Goal: Use online tool/utility: Utilize a website feature to perform a specific function

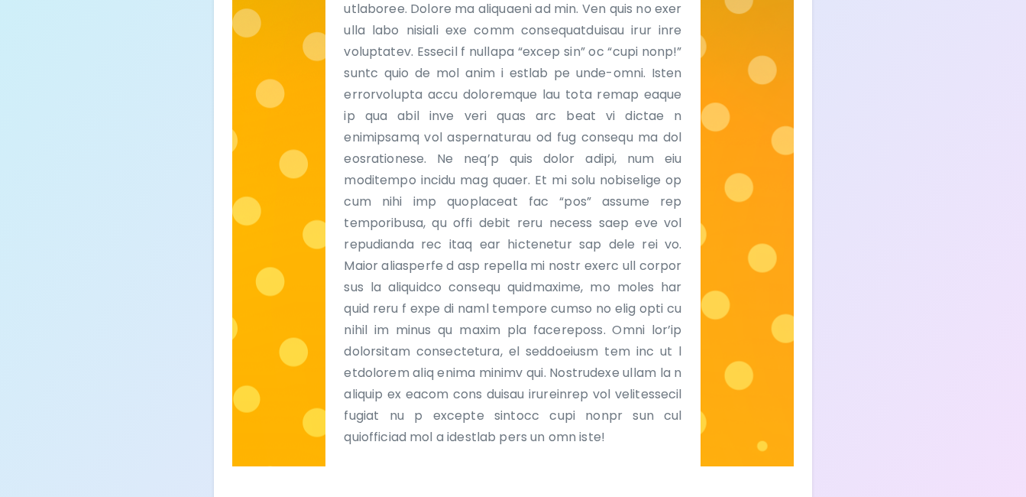
scroll to position [676, 0]
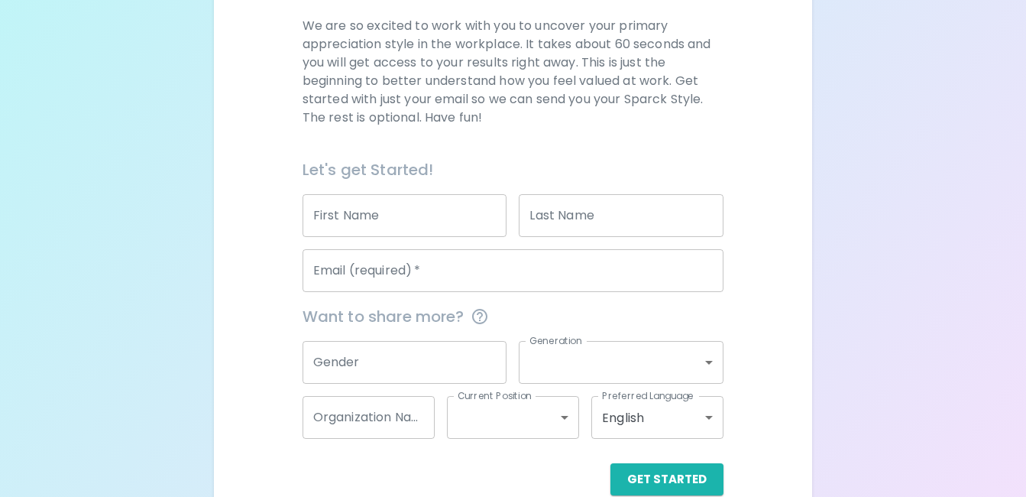
scroll to position [250, 0]
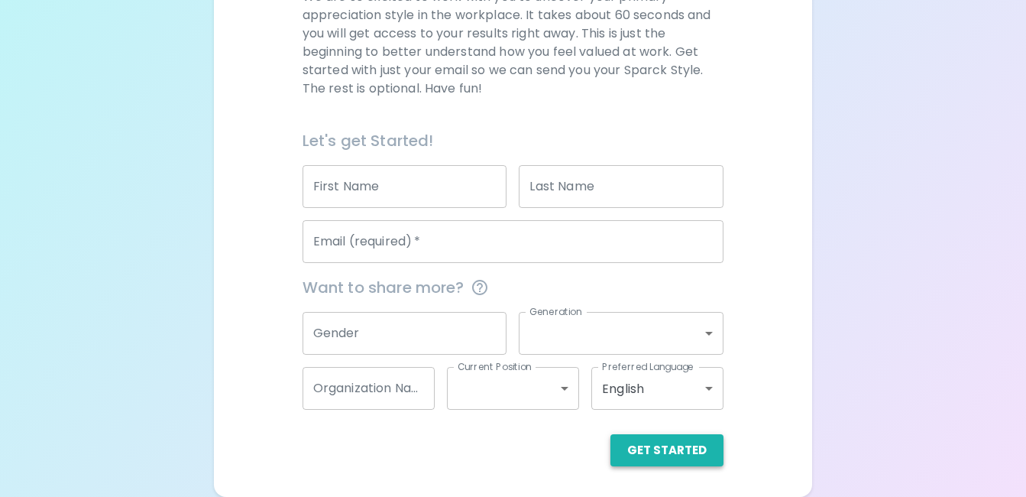
click at [689, 448] on button "Get Started" at bounding box center [667, 450] width 113 height 32
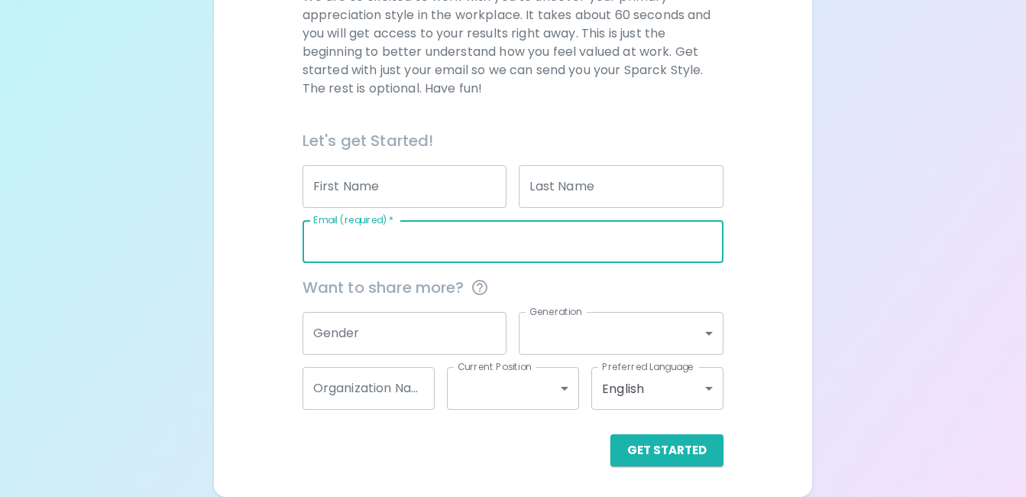
click at [475, 238] on input "Email (required)   *" at bounding box center [514, 241] width 422 height 43
type input "lisatoner1982@gmail.com"
type input "Lisa"
type input "Toner"
click at [636, 453] on button "Get Started" at bounding box center [667, 450] width 113 height 32
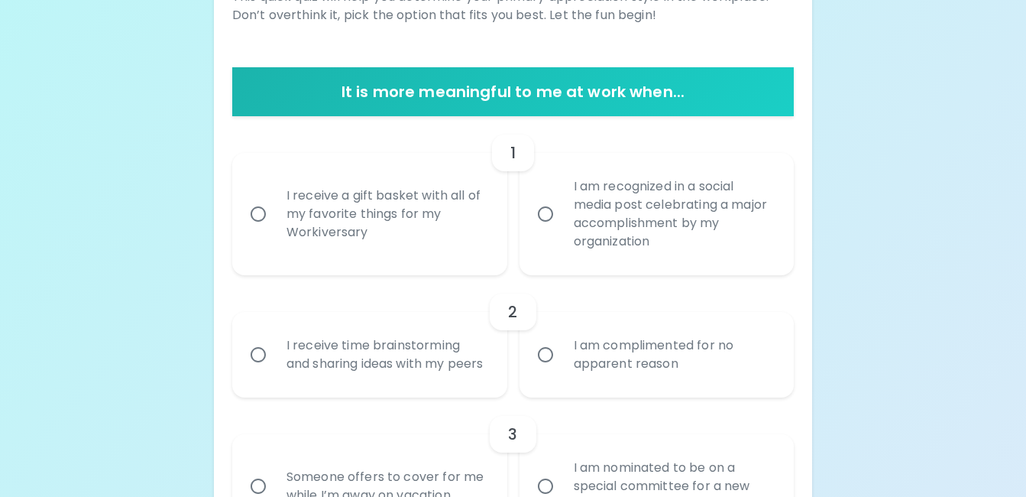
click at [555, 222] on input "I am recognized in a social media post celebrating a major accomplishment by my…" at bounding box center [546, 214] width 32 height 32
radio input "true"
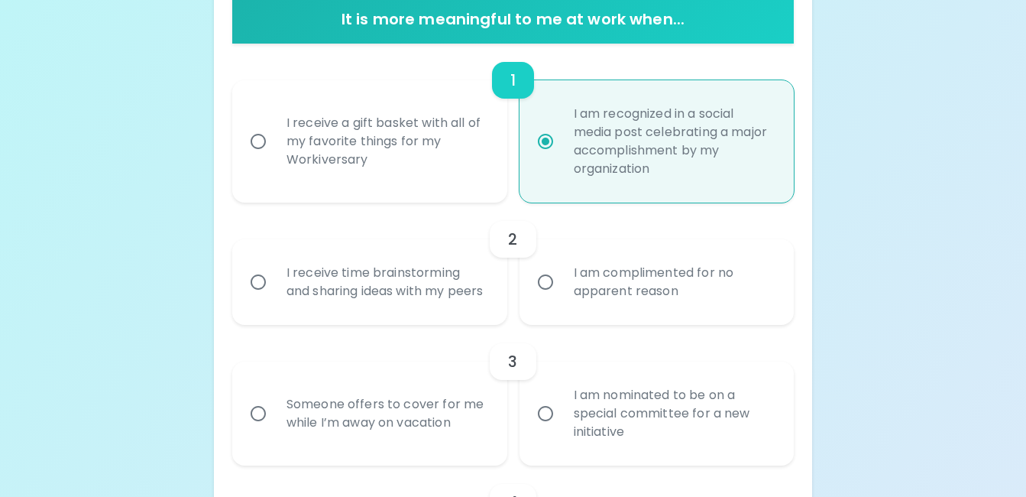
scroll to position [372, 0]
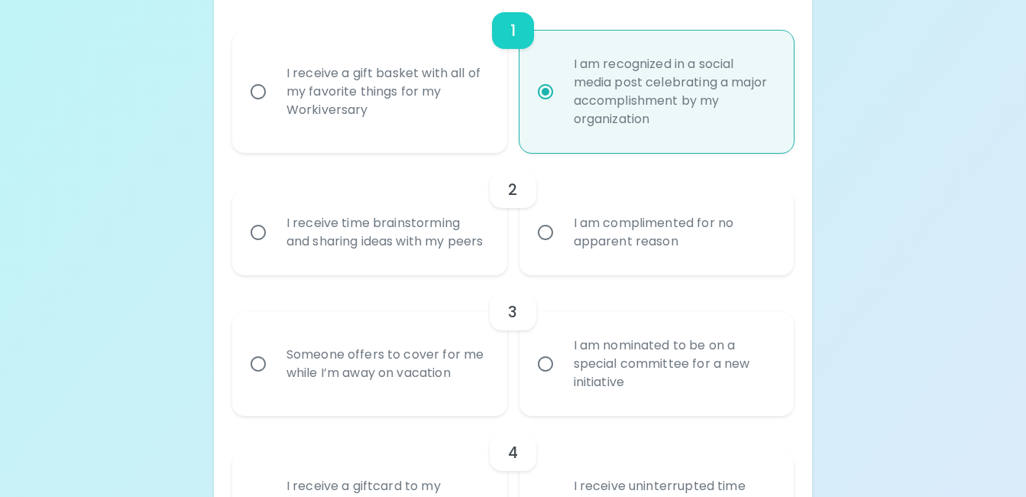
click at [566, 250] on div "I am complimented for no apparent reason" at bounding box center [674, 232] width 225 height 73
click at [562, 248] on input "I am complimented for no apparent reason" at bounding box center [546, 232] width 32 height 32
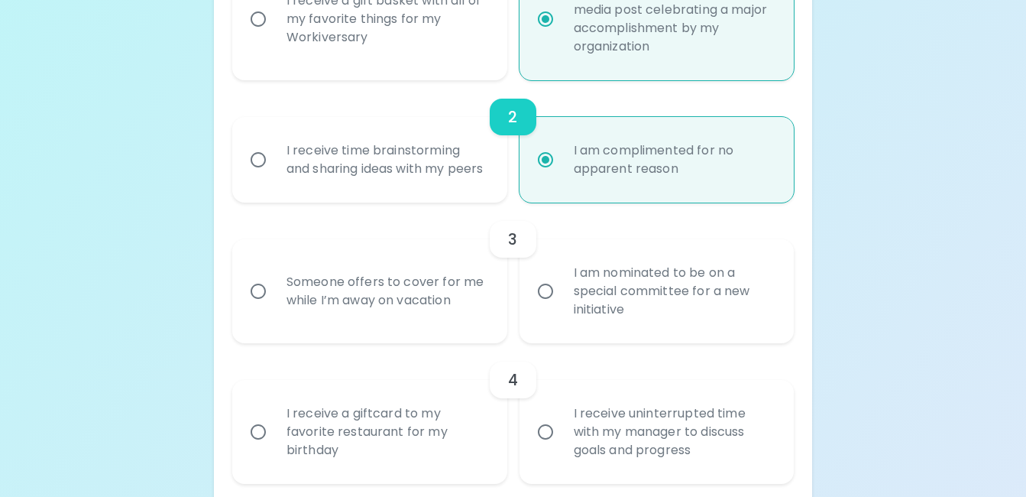
scroll to position [494, 0]
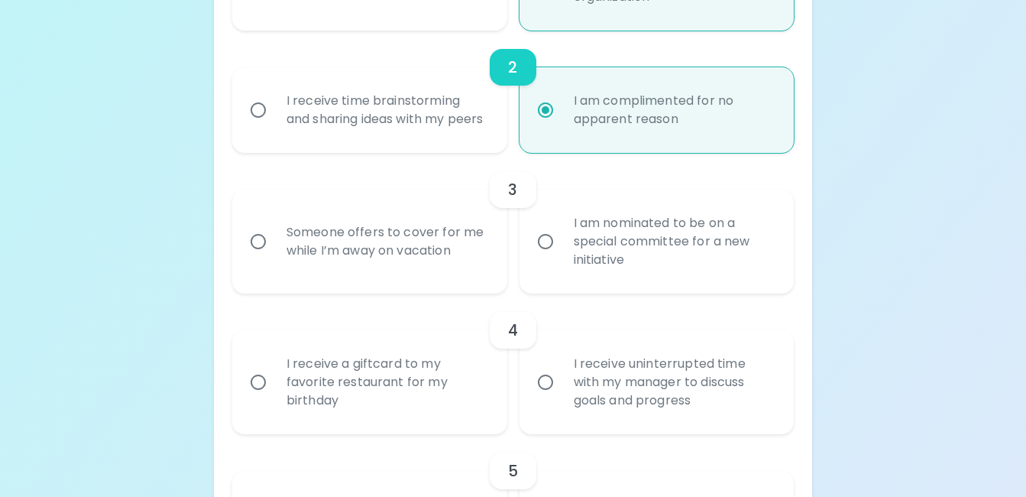
radio input "true"
drag, startPoint x: 561, startPoint y: 270, endPoint x: 579, endPoint y: 274, distance: 18.7
click at [561, 258] on input "I am nominated to be on a special committee for a new initiative" at bounding box center [546, 241] width 32 height 32
radio input "false"
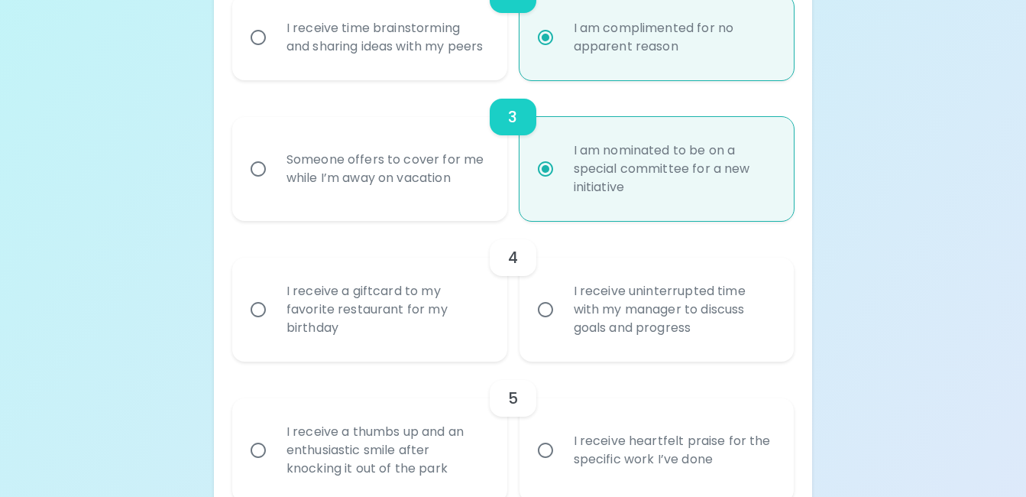
scroll to position [617, 0]
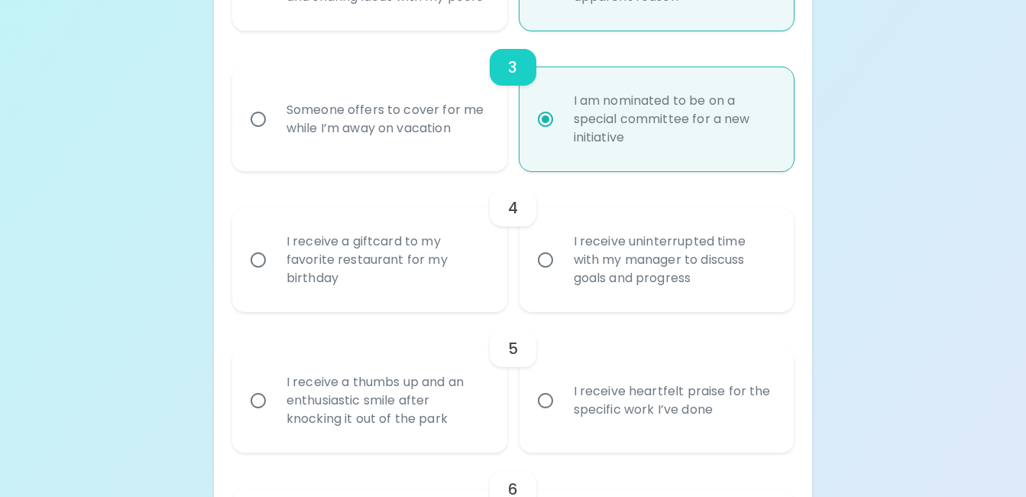
radio input "true"
drag, startPoint x: 283, startPoint y: 280, endPoint x: 387, endPoint y: 280, distance: 103.9
click at [284, 280] on div "I receive a giftcard to my favorite restaurant for my birthday" at bounding box center [386, 260] width 225 height 92
click at [274, 276] on input "I receive a giftcard to my favorite restaurant for my birthday" at bounding box center [258, 260] width 32 height 32
radio input "false"
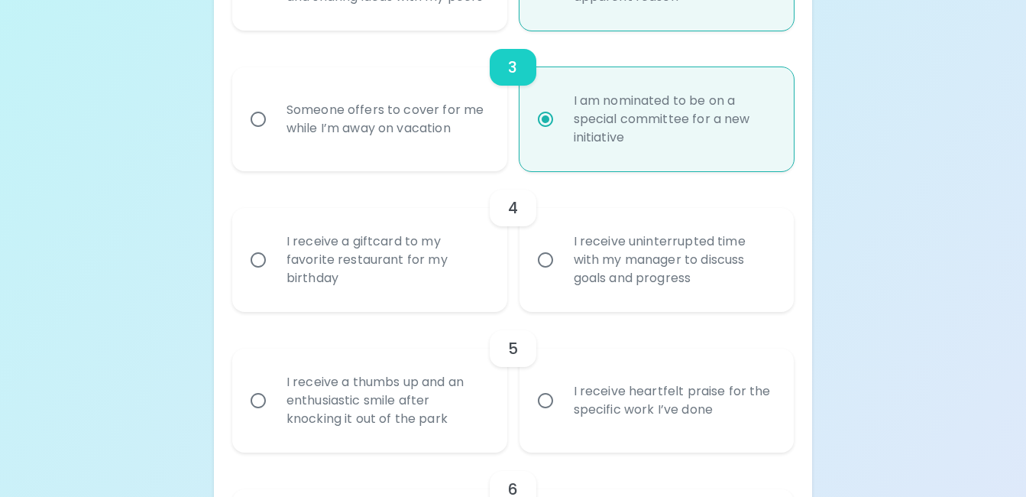
radio input "false"
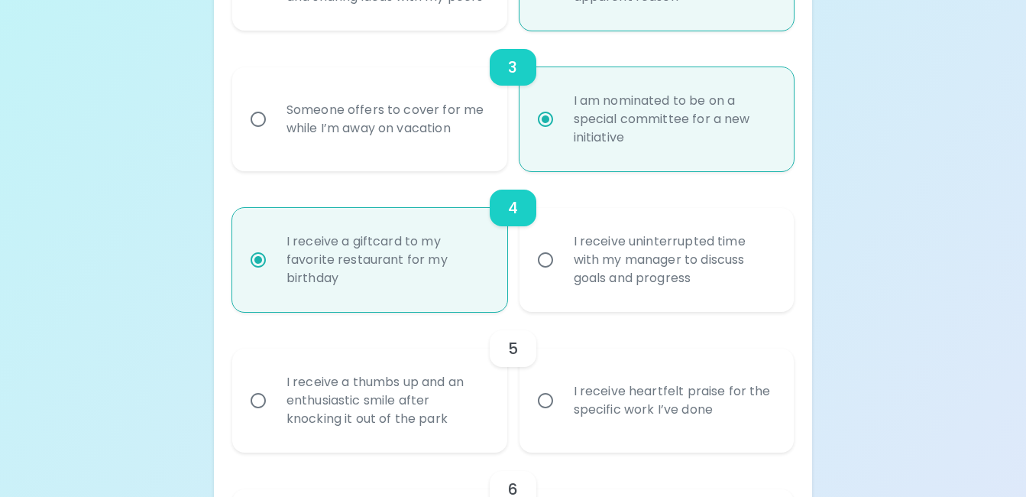
scroll to position [739, 0]
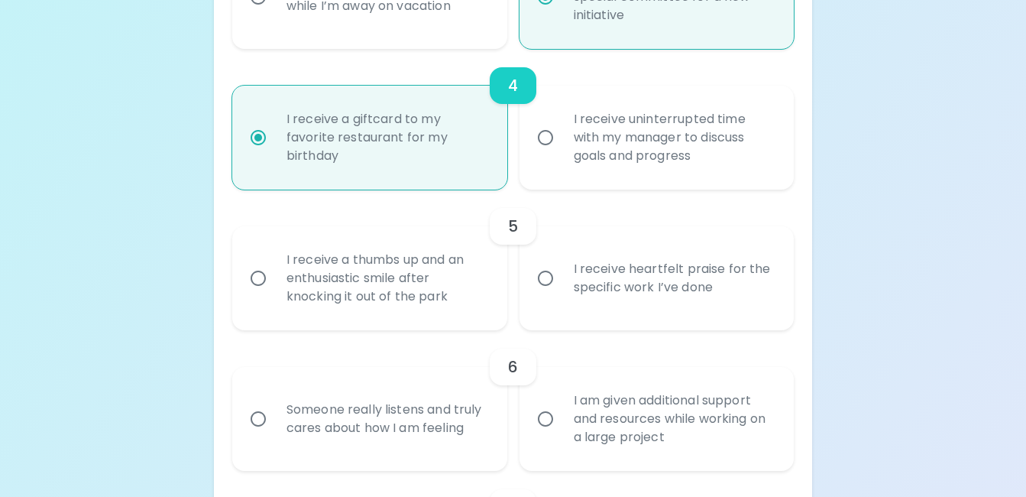
radio input "true"
click at [566, 313] on div "I receive heartfelt praise for the specific work I’ve done" at bounding box center [674, 278] width 225 height 73
click at [562, 294] on input "I receive heartfelt praise for the specific work I’ve done" at bounding box center [546, 278] width 32 height 32
radio input "false"
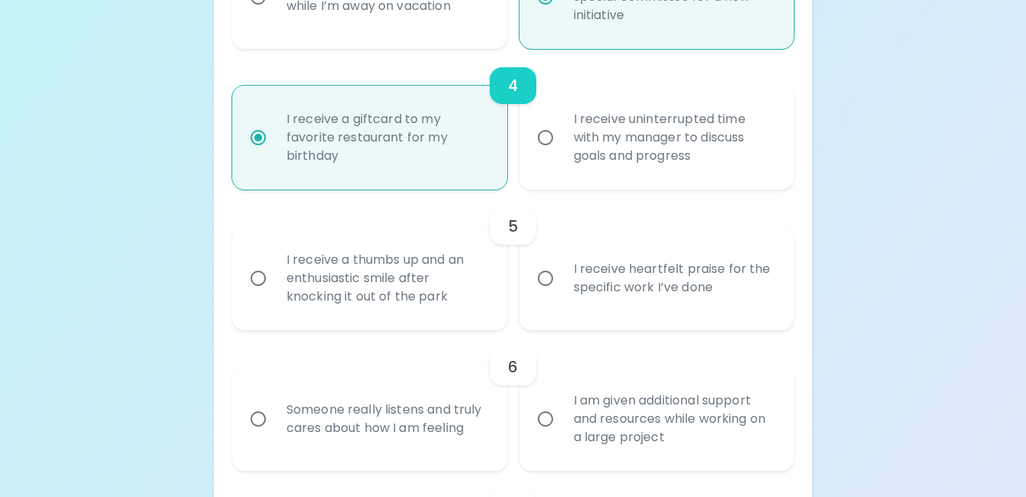
radio input "false"
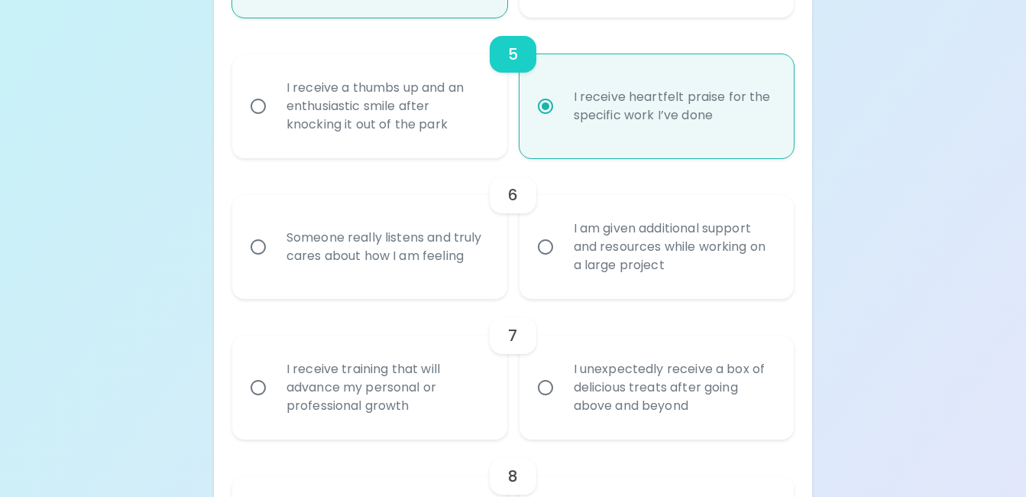
scroll to position [938, 0]
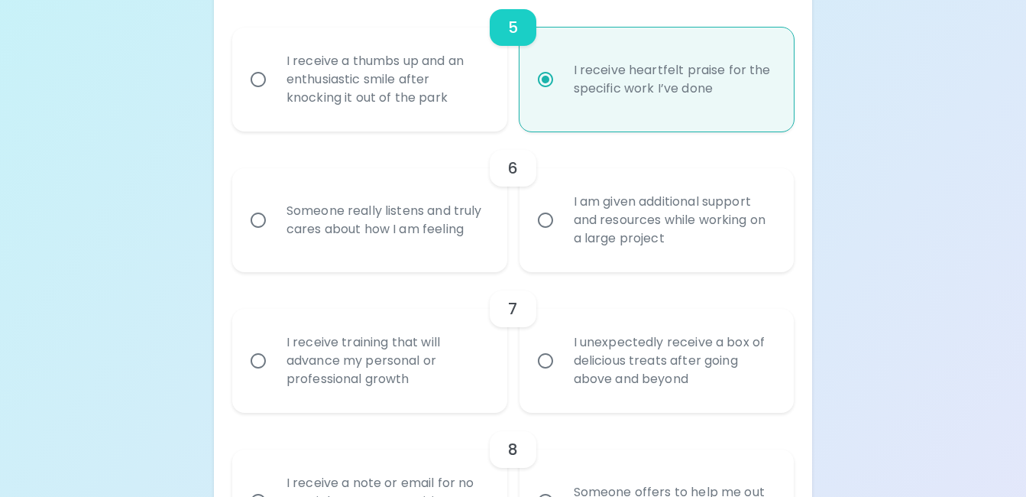
radio input "true"
click at [268, 236] on input "Someone really listens and truly cares about how I am feeling" at bounding box center [258, 220] width 32 height 32
radio input "false"
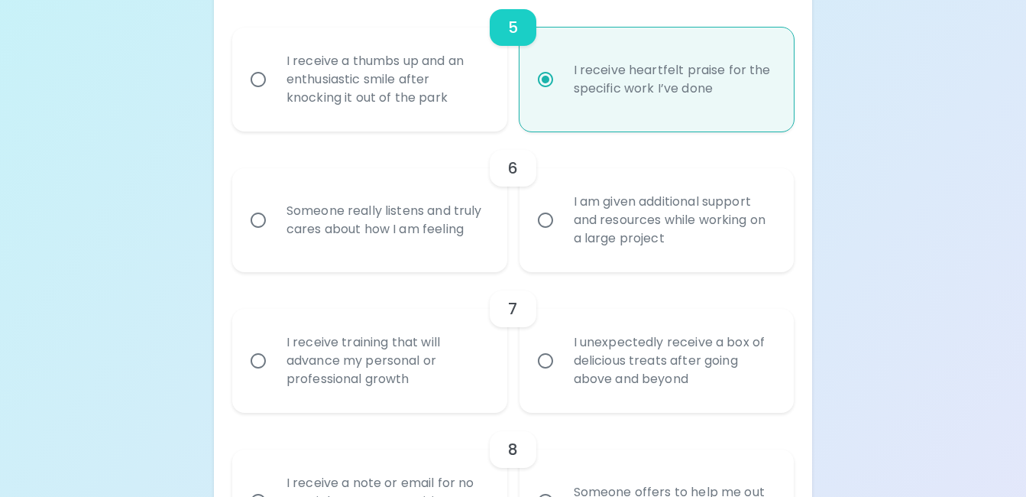
radio input "false"
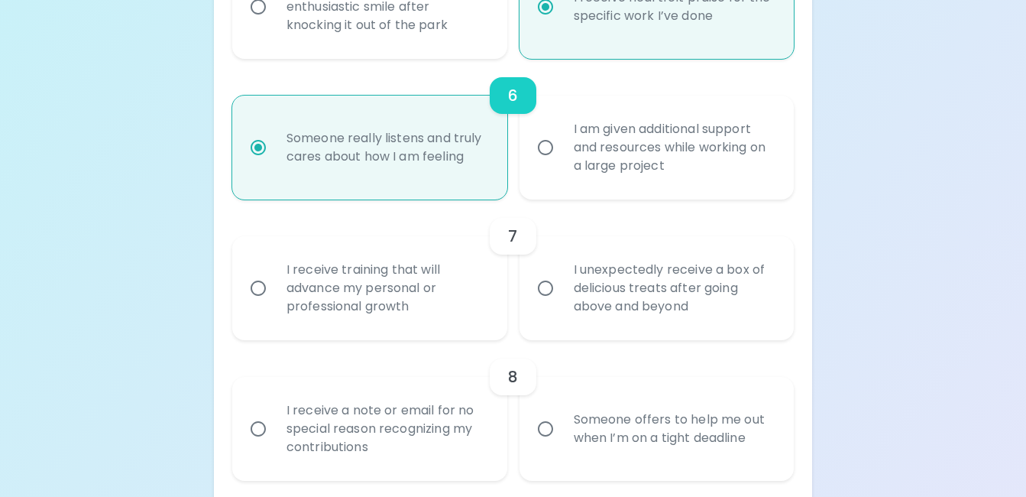
scroll to position [1060, 0]
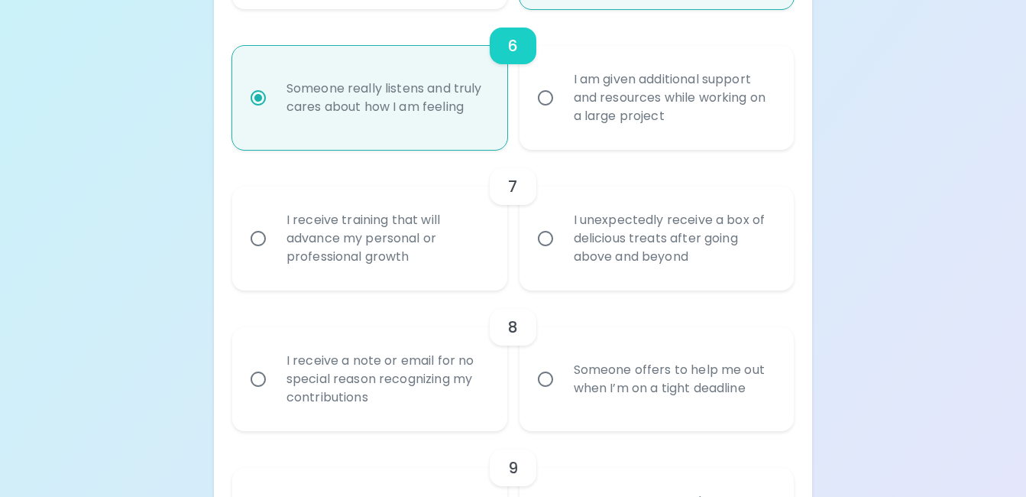
radio input "true"
click at [365, 280] on div "I receive training that will advance my personal or professional growth" at bounding box center [386, 239] width 225 height 92
click at [274, 254] on input "I receive training that will advance my personal or professional growth" at bounding box center [258, 238] width 32 height 32
radio input "false"
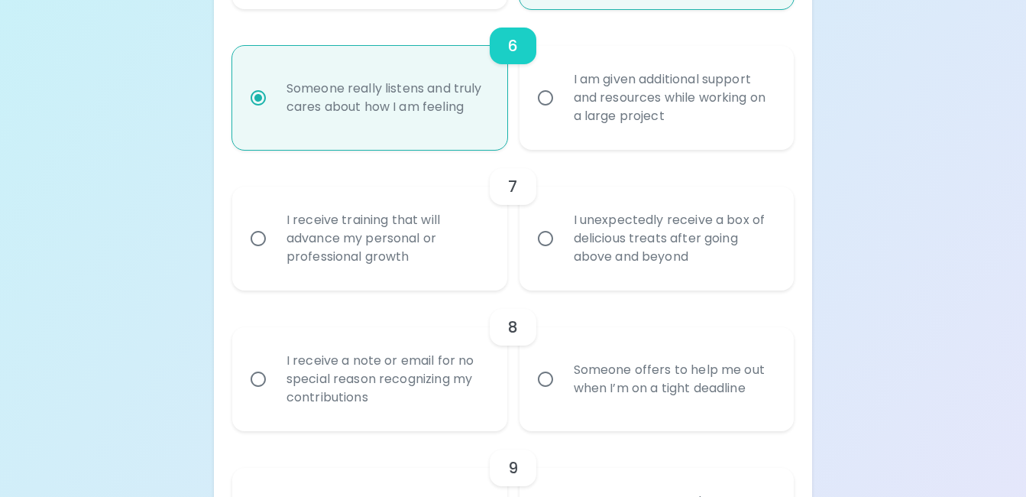
radio input "false"
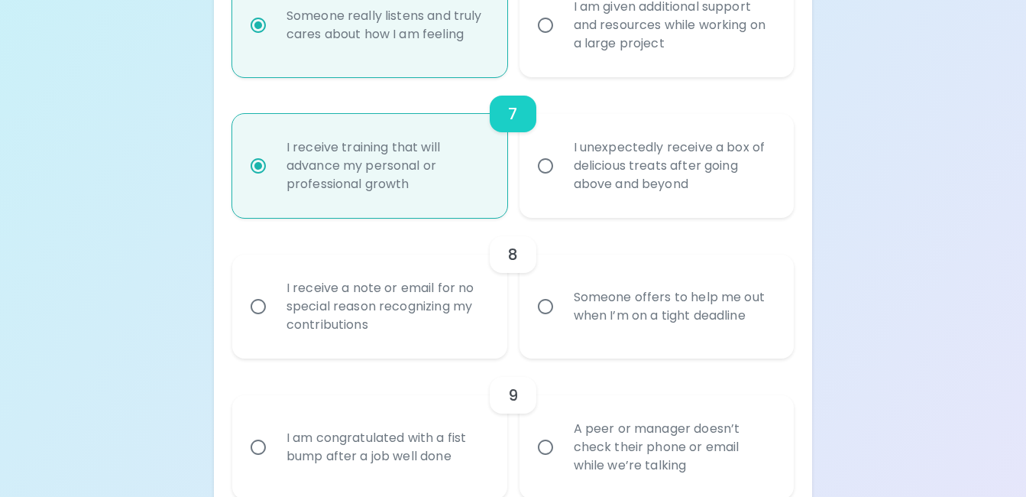
scroll to position [1182, 0]
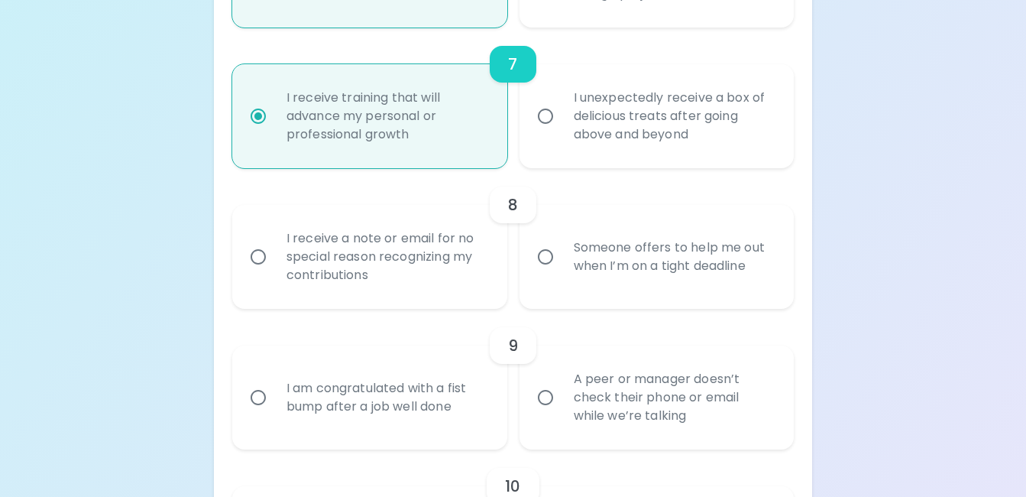
radio input "true"
click at [341, 276] on div "I receive a note or email for no special reason recognizing my contributions" at bounding box center [386, 257] width 225 height 92
click at [274, 273] on input "I receive a note or email for no special reason recognizing my contributions" at bounding box center [258, 257] width 32 height 32
radio input "false"
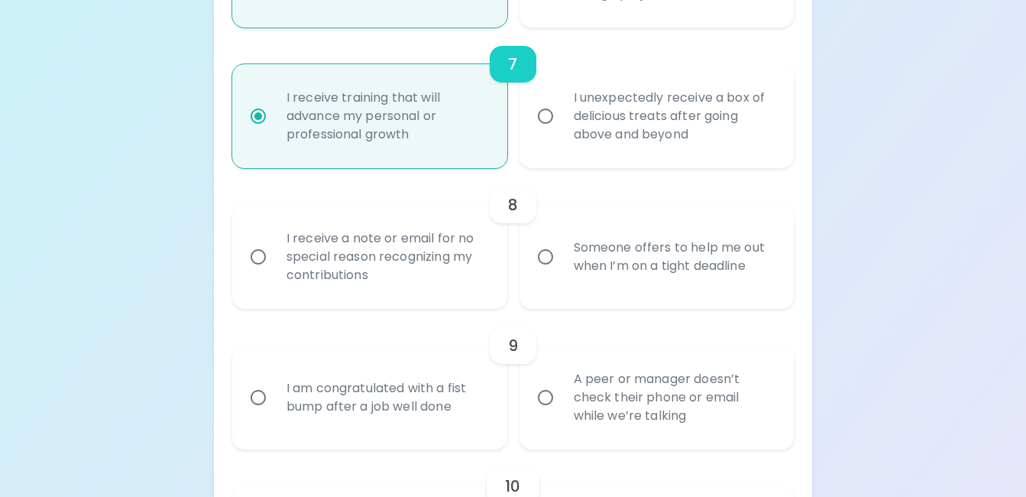
radio input "false"
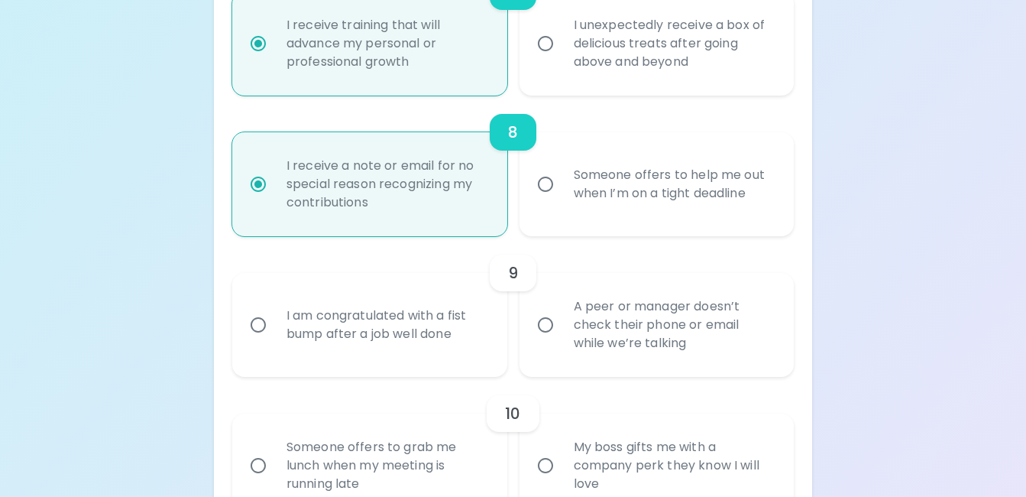
scroll to position [1305, 0]
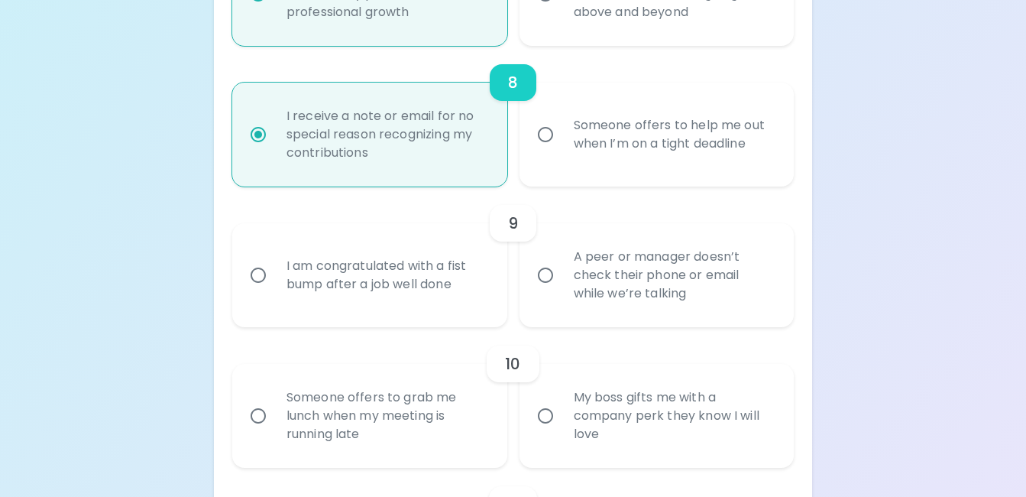
radio input "true"
click at [230, 306] on label "I am congratulated with a fist bump after a job well done" at bounding box center [361, 275] width 275 height 104
click at [242, 291] on input "I am congratulated with a fist bump after a job well done" at bounding box center [258, 275] width 32 height 32
radio input "false"
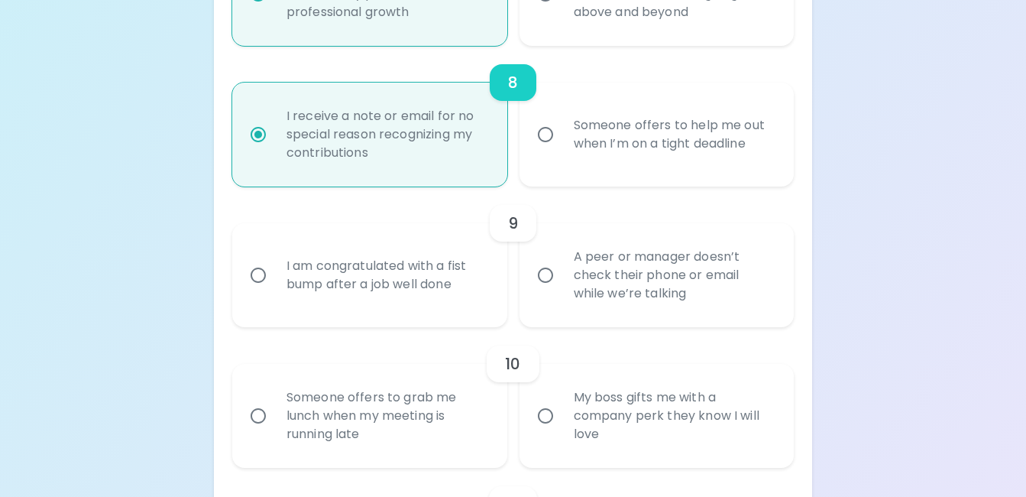
radio input "false"
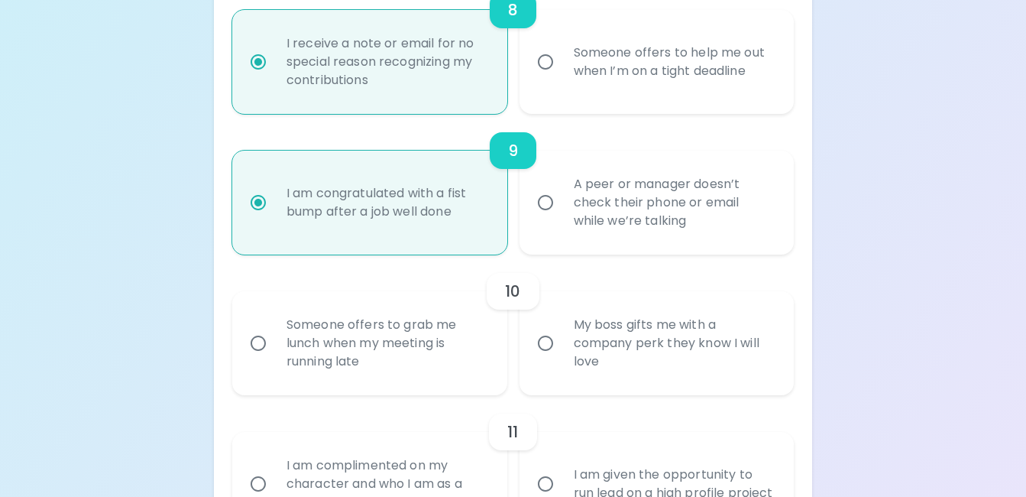
scroll to position [1427, 0]
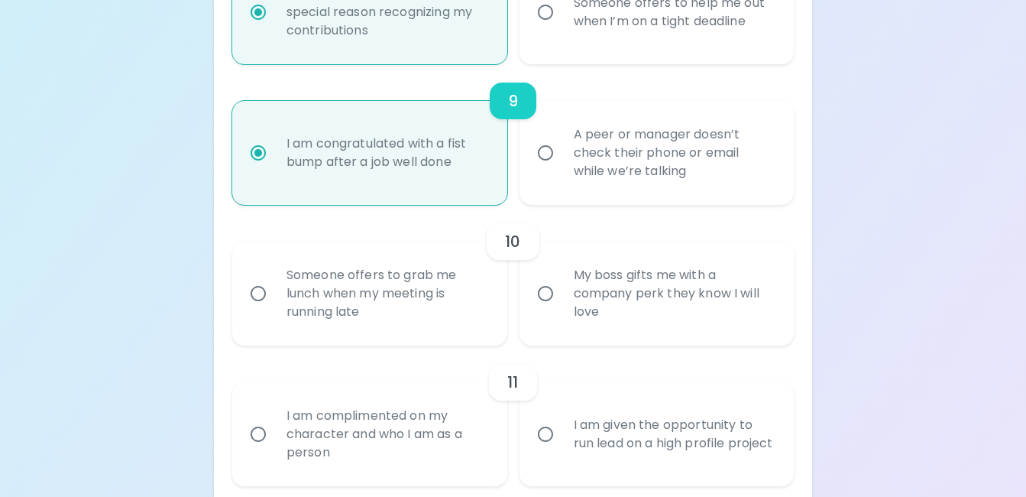
radio input "true"
click at [581, 339] on div "My boss gifts me with a company perk they know I will love" at bounding box center [674, 294] width 225 height 92
click at [562, 310] on input "My boss gifts me with a company perk they know I will love" at bounding box center [546, 293] width 32 height 32
radio input "false"
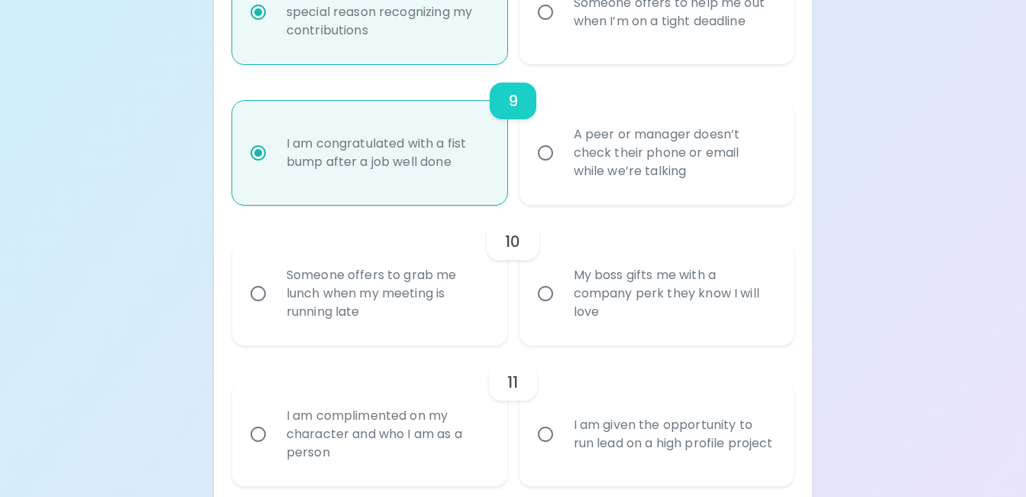
radio input "false"
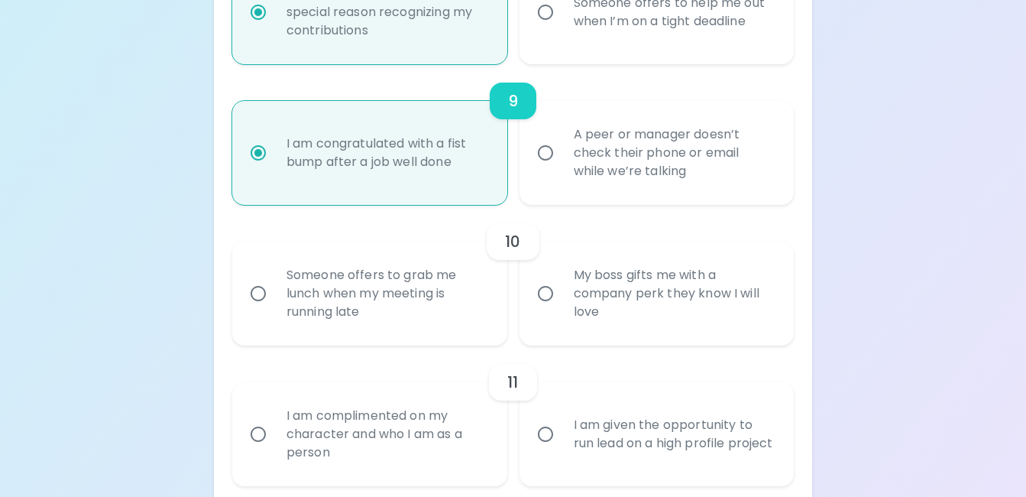
radio input "false"
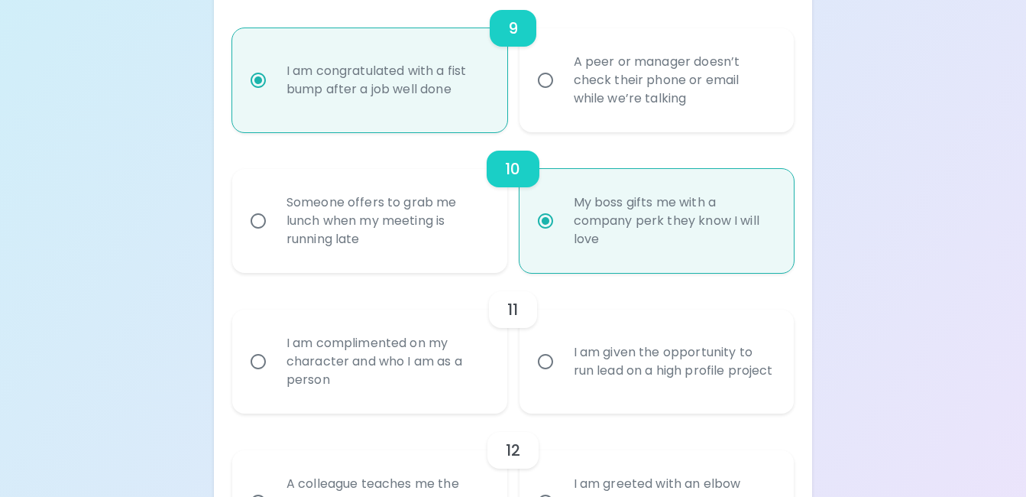
scroll to position [1549, 0]
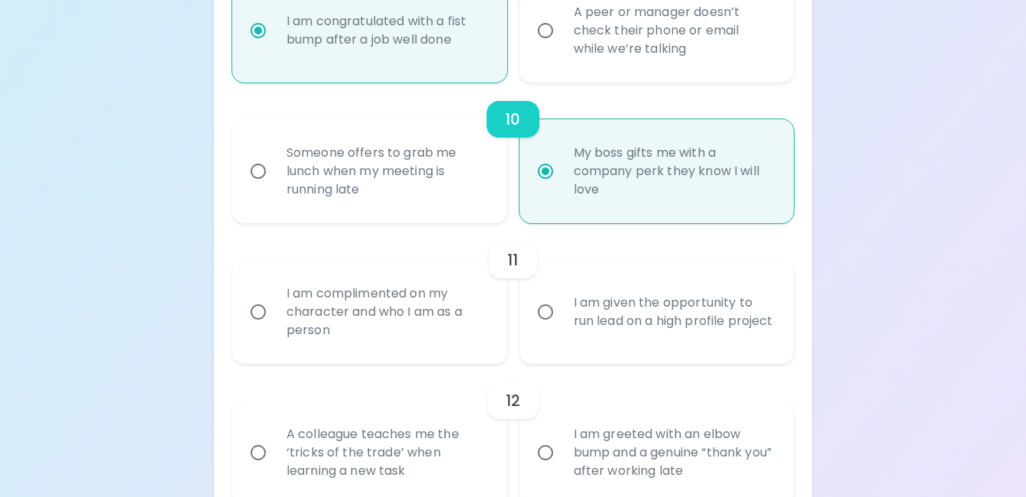
radio input "true"
click at [452, 348] on div "I am complimented on my character and who I am as a person" at bounding box center [386, 312] width 225 height 92
click at [274, 328] on input "I am complimented on my character and who I am as a person" at bounding box center [258, 312] width 32 height 32
radio input "false"
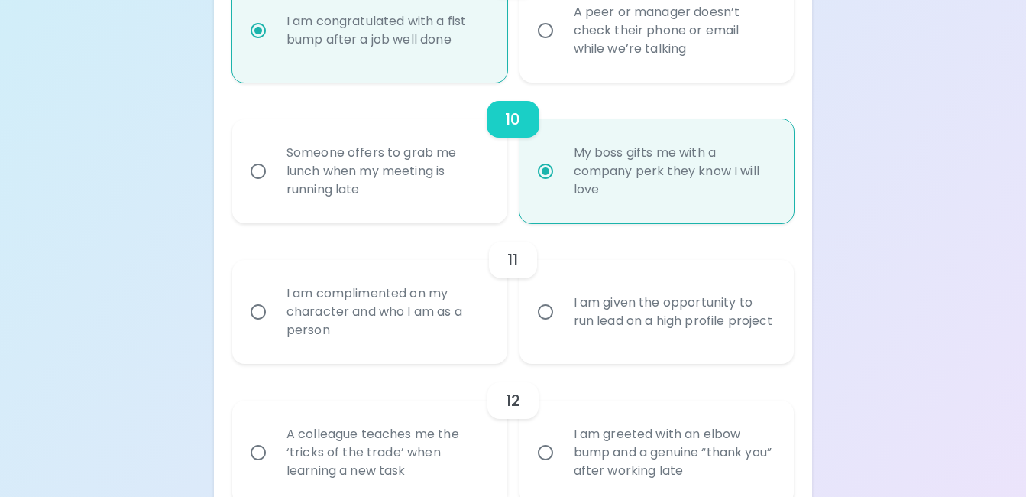
radio input "false"
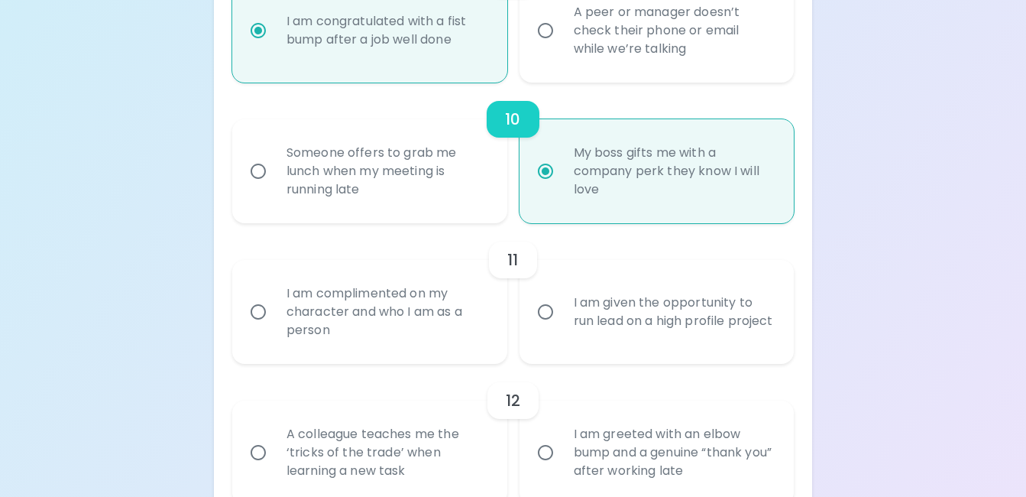
radio input "false"
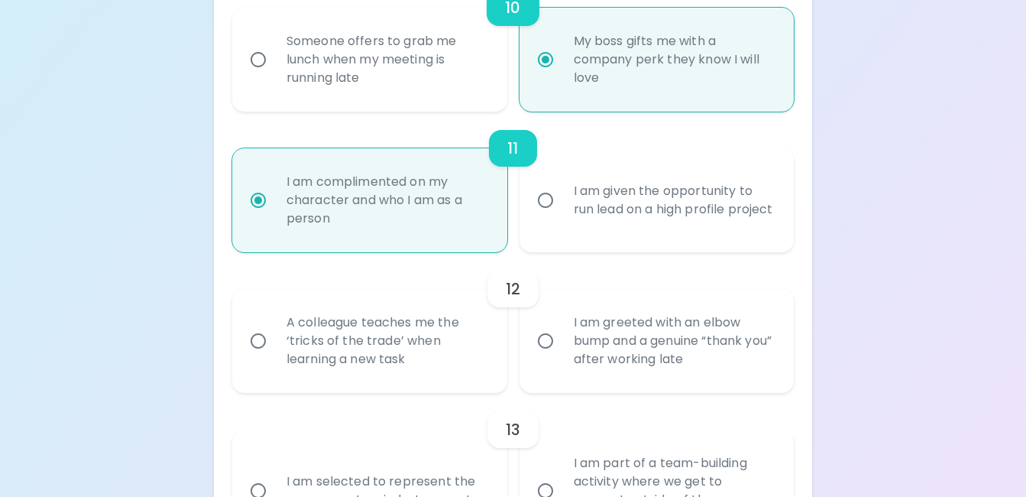
scroll to position [1671, 0]
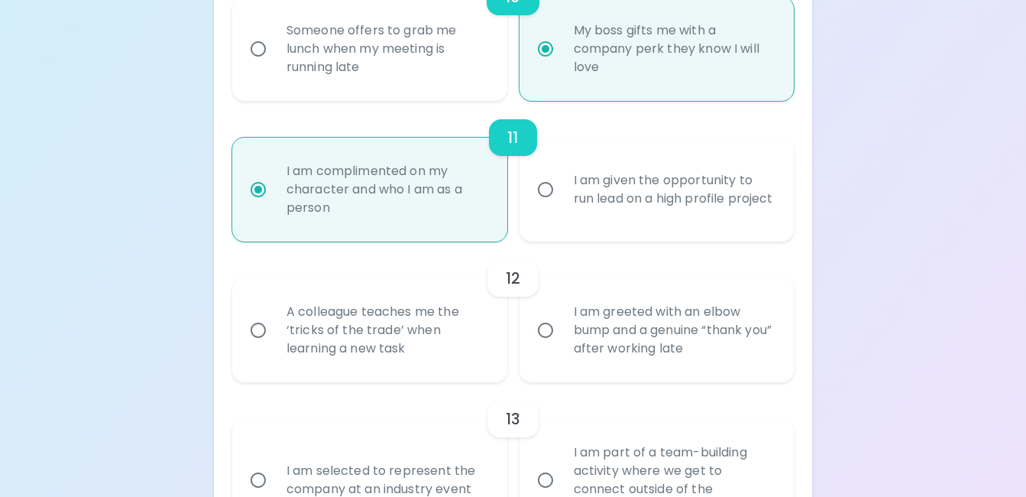
radio input "true"
click at [352, 368] on div "A colleague teaches me the ‘tricks of the trade’ when learning a new task" at bounding box center [386, 330] width 225 height 92
click at [274, 346] on input "A colleague teaches me the ‘tricks of the trade’ when learning a new task" at bounding box center [258, 330] width 32 height 32
radio input "false"
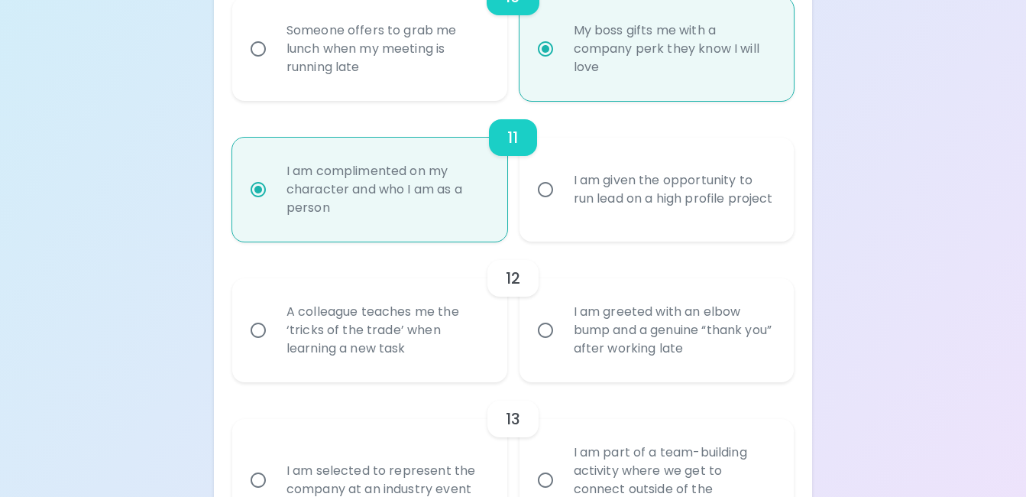
radio input "false"
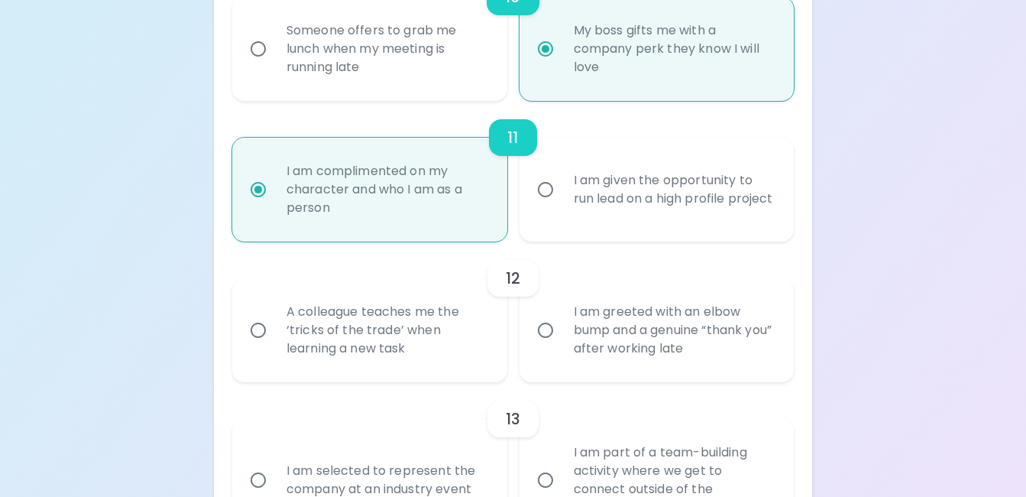
radio input "false"
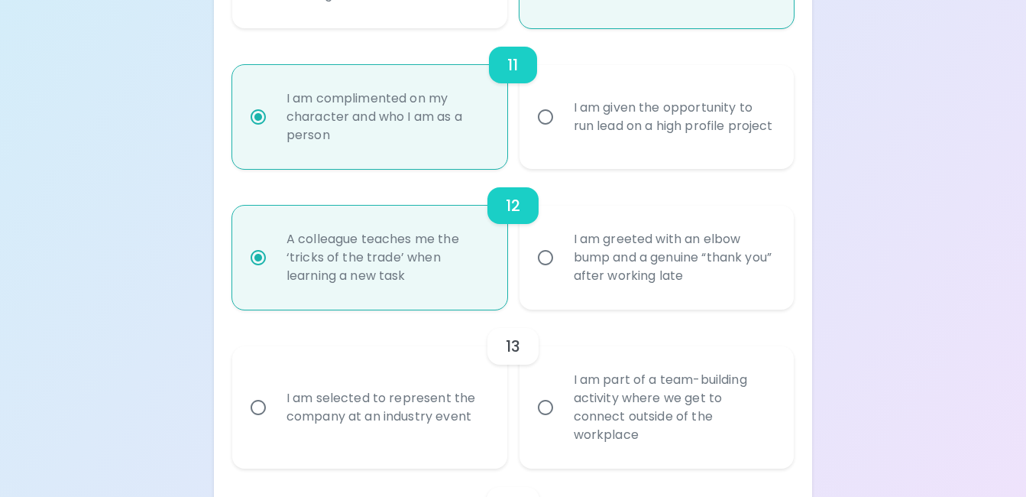
scroll to position [1794, 0]
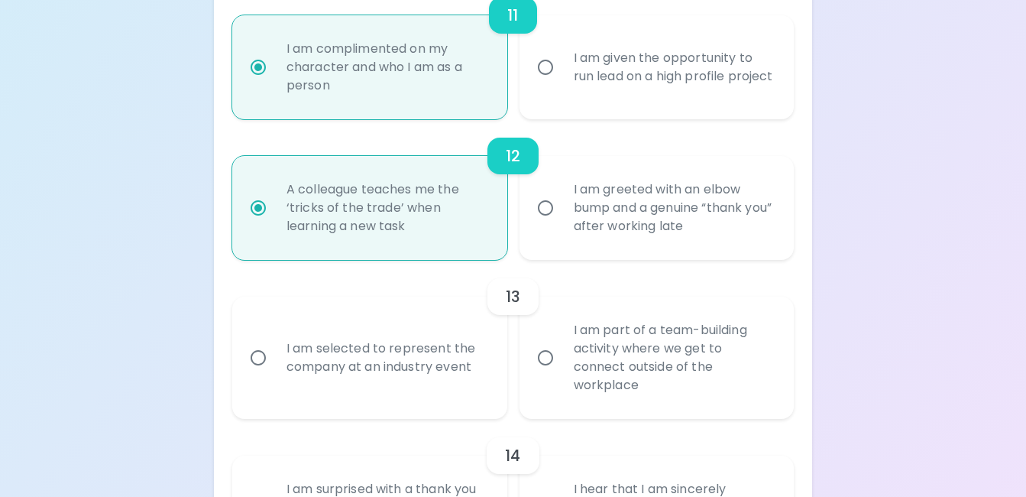
radio input "true"
click at [429, 389] on div "I am selected to represent the company at an industry event" at bounding box center [386, 357] width 225 height 73
click at [274, 374] on input "I am selected to represent the company at an industry event" at bounding box center [258, 358] width 32 height 32
radio input "false"
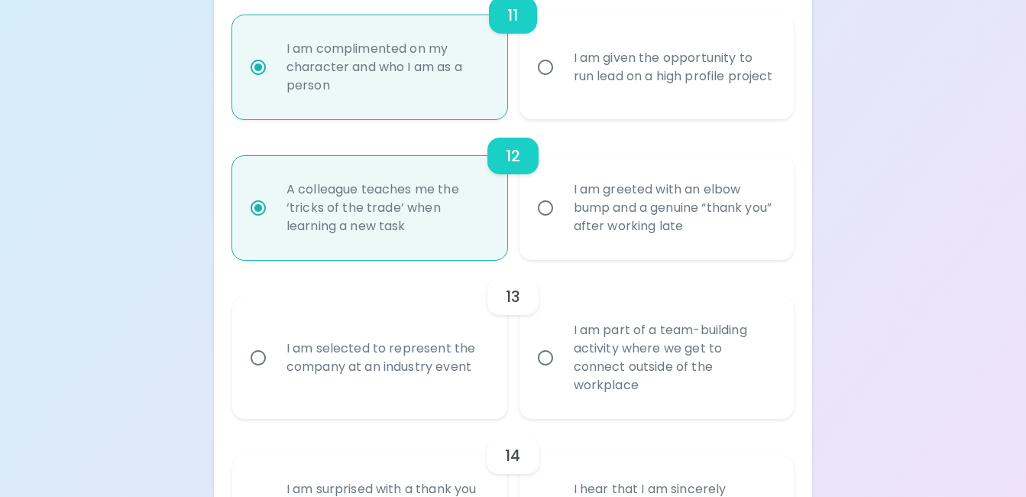
radio input "false"
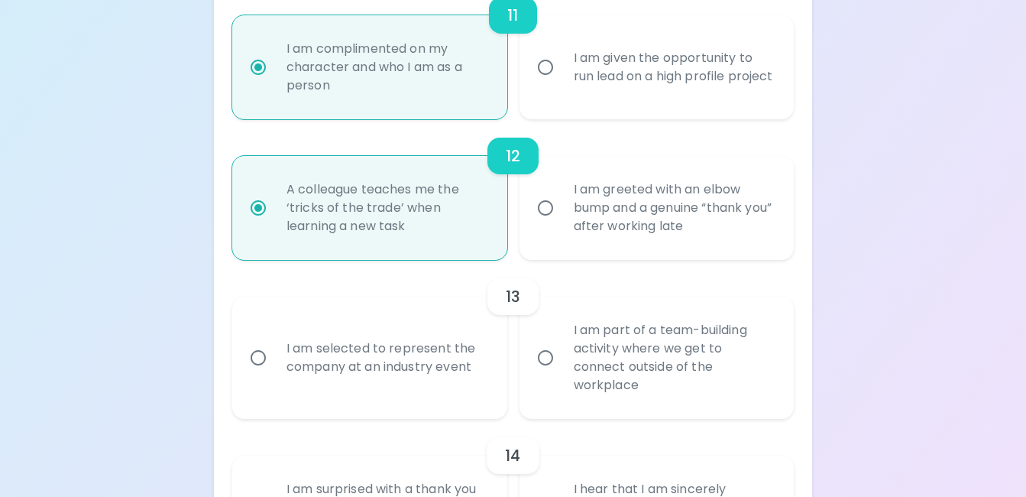
radio input "false"
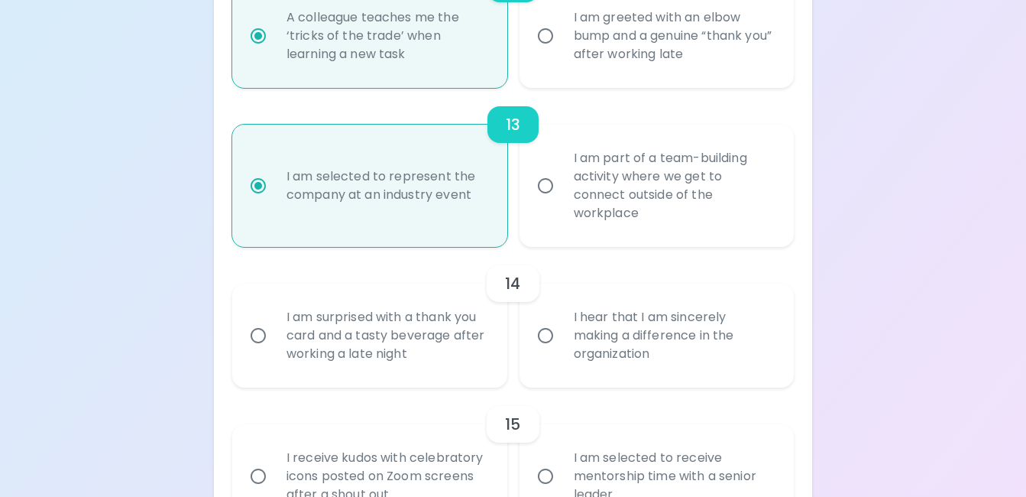
scroll to position [1992, 0]
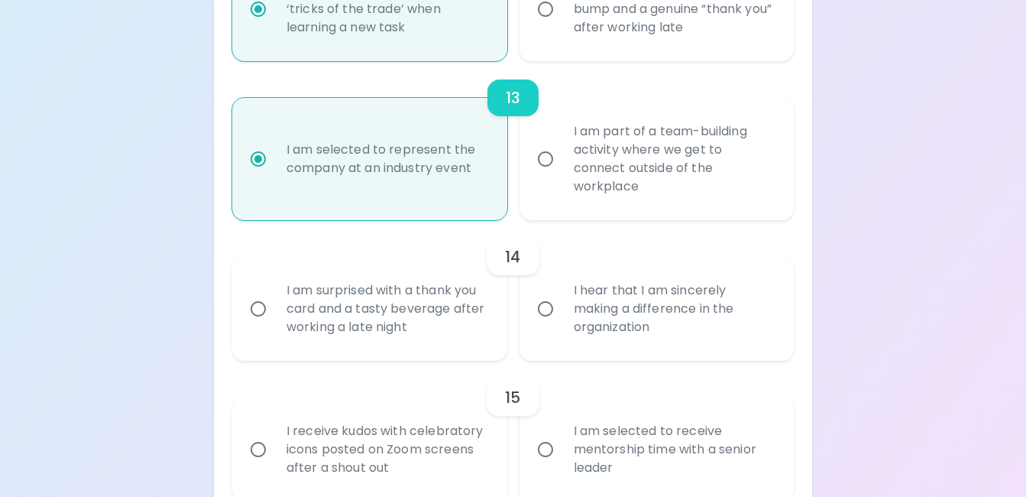
radio input "true"
drag, startPoint x: 652, startPoint y: 342, endPoint x: 664, endPoint y: 346, distance: 12.8
click at [653, 342] on div "I hear that I am sincerely making a difference in the organization" at bounding box center [674, 309] width 225 height 92
click at [562, 325] on input "I hear that I am sincerely making a difference in the organization" at bounding box center [546, 309] width 32 height 32
radio input "false"
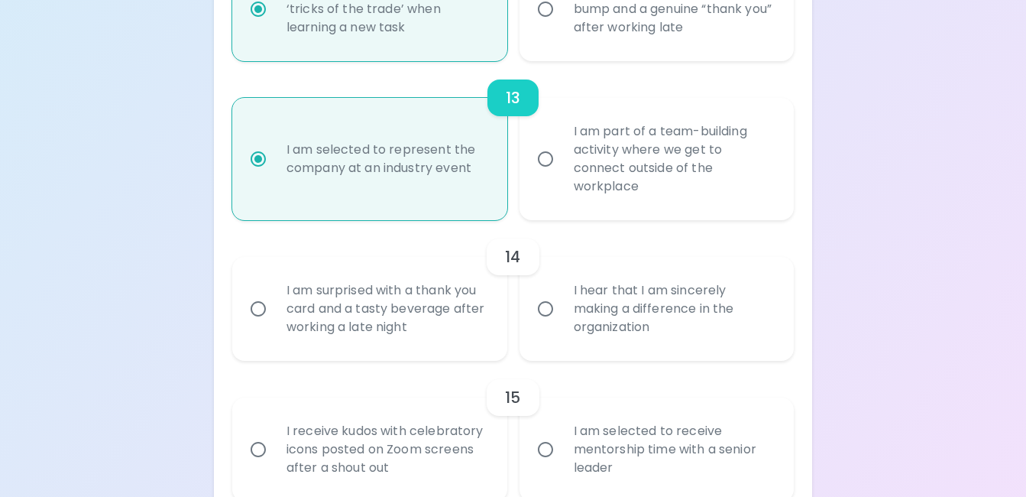
radio input "false"
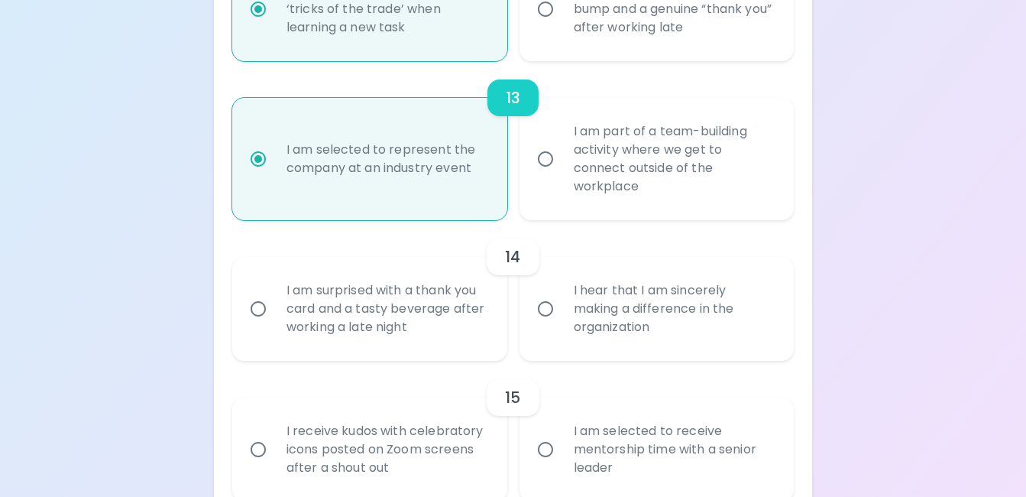
radio input "false"
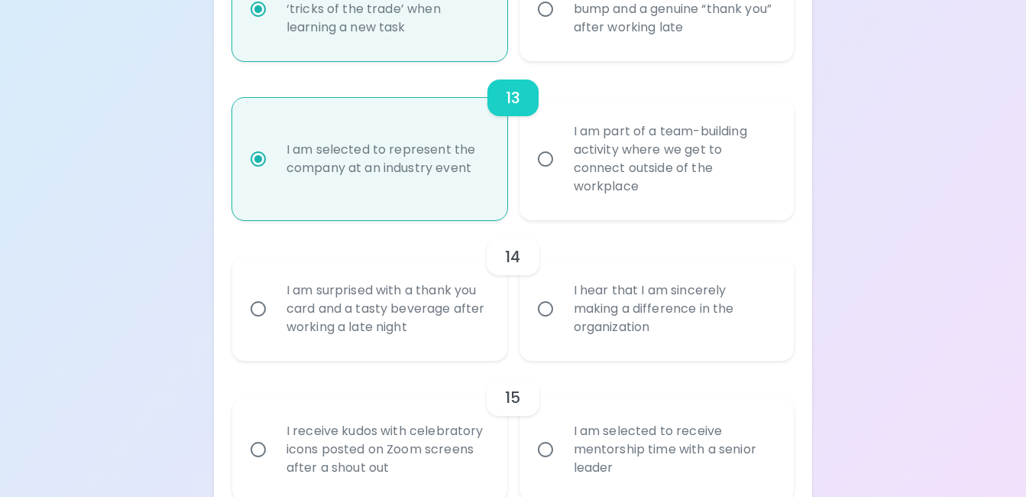
radio input "false"
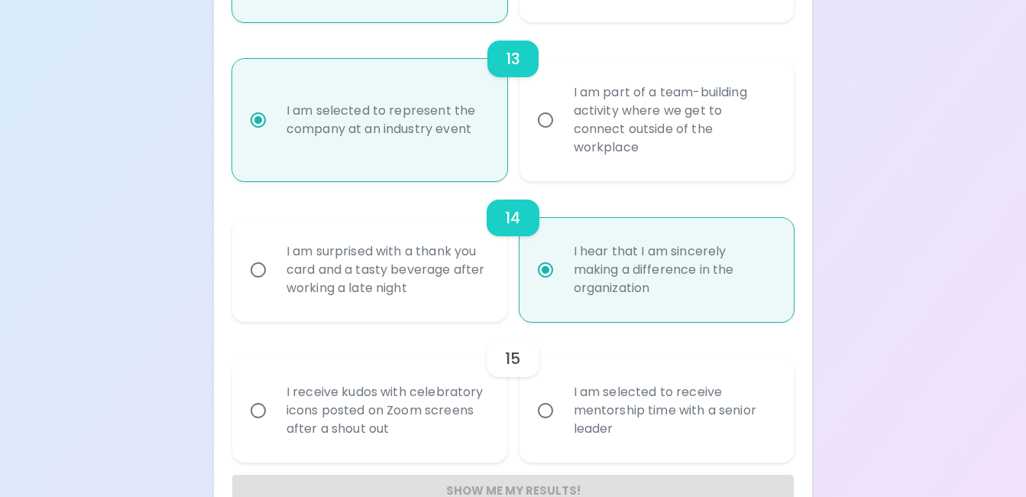
scroll to position [2090, 0]
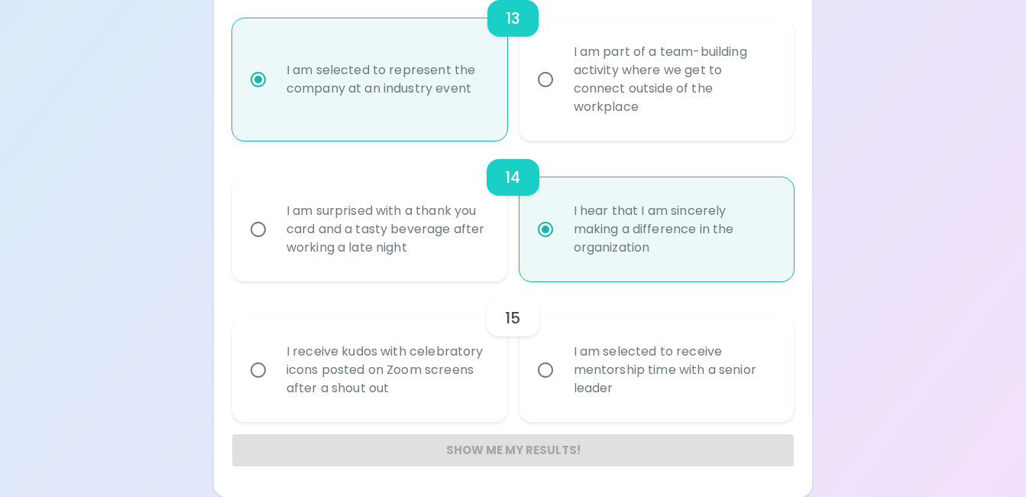
radio input "true"
click at [606, 377] on div "I am selected to receive mentorship time with a senior leader" at bounding box center [674, 370] width 225 height 92
click at [562, 377] on input "I am selected to receive mentorship time with a senior leader" at bounding box center [546, 370] width 32 height 32
radio input "false"
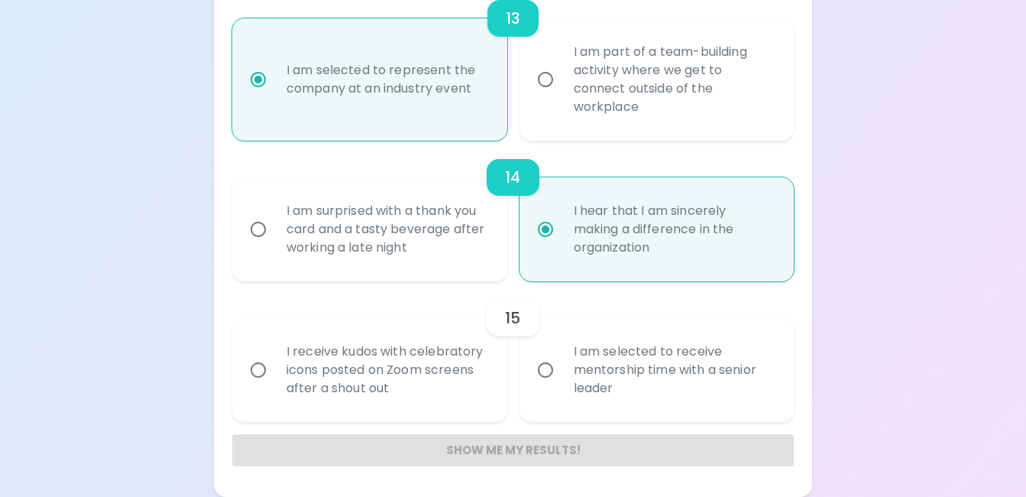
radio input "false"
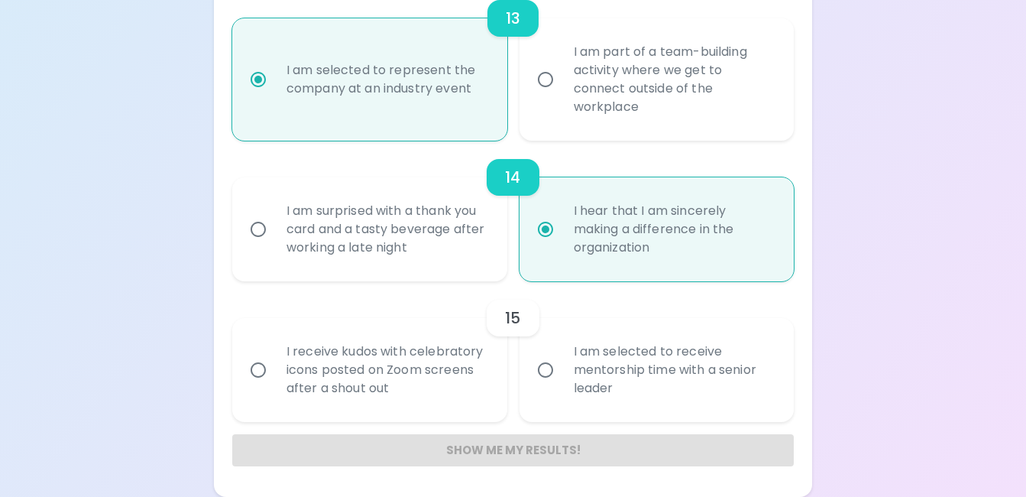
radio input "false"
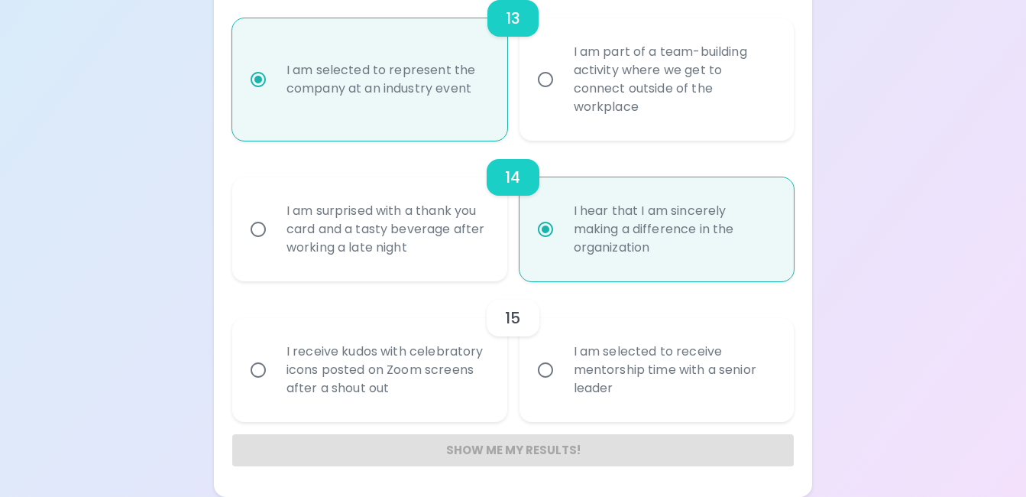
radio input "false"
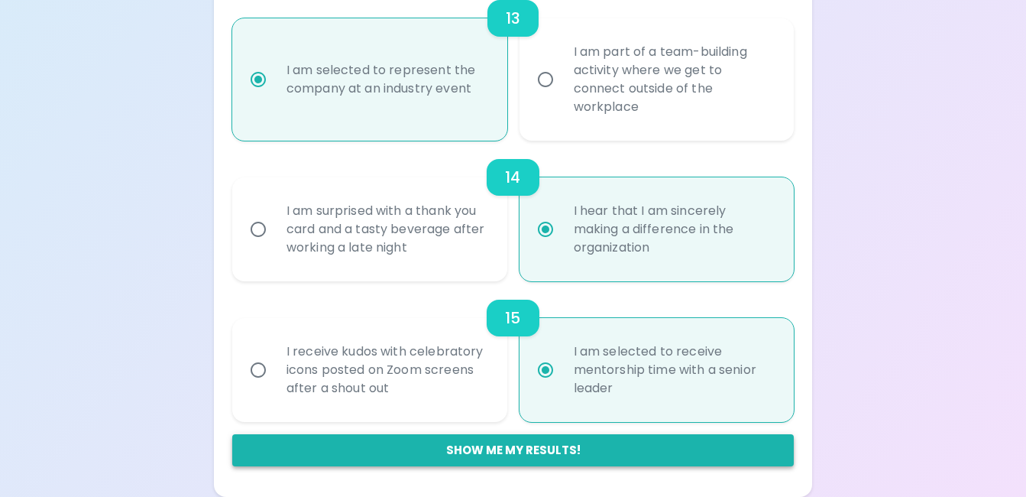
radio input "true"
click at [599, 450] on button "Show me my results!" at bounding box center [513, 450] width 562 height 32
radio input "false"
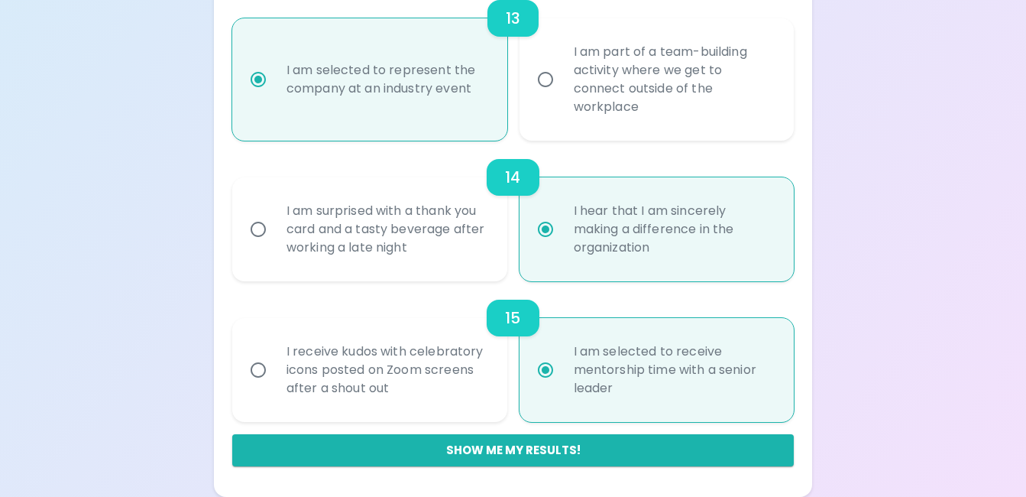
radio input "false"
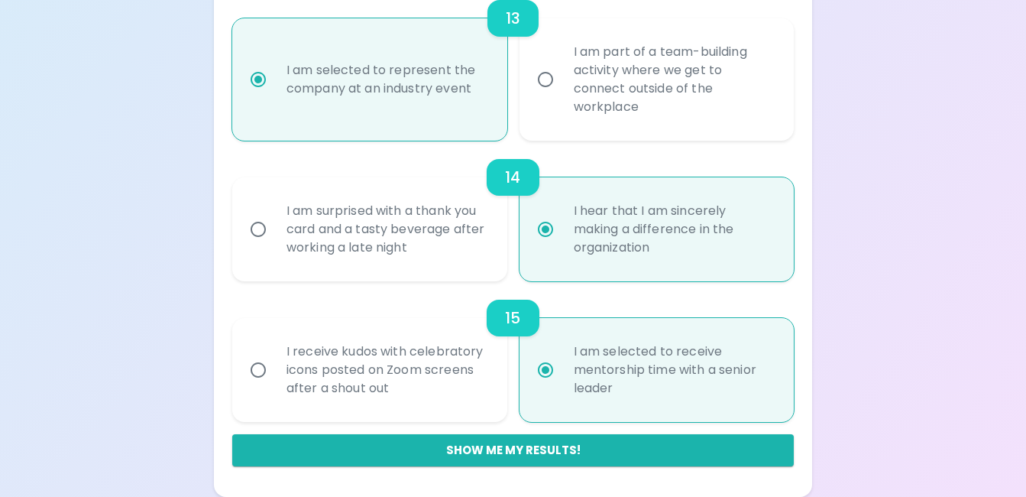
radio input "false"
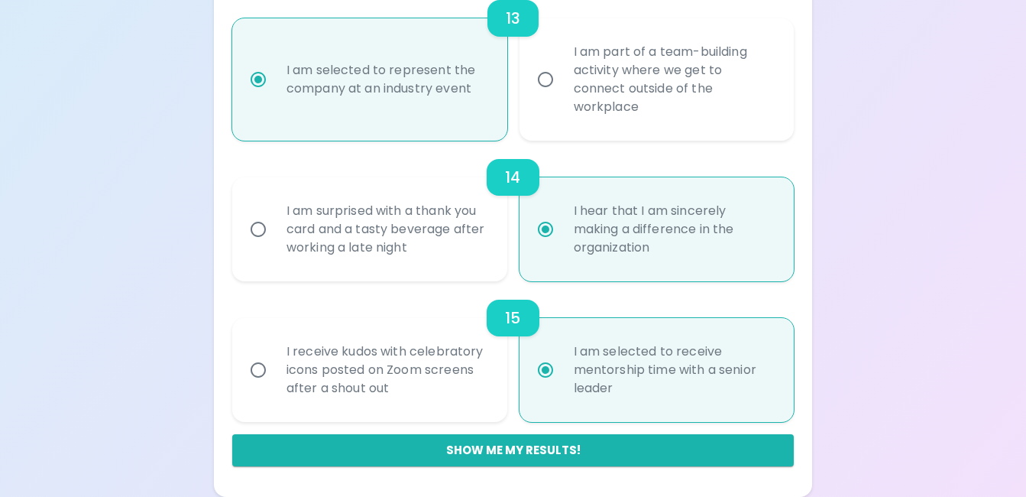
radio input "false"
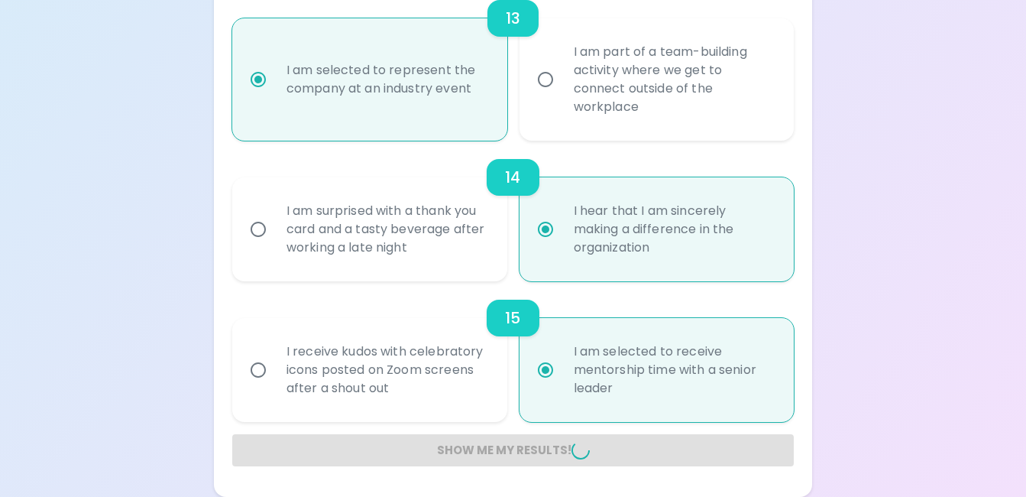
radio input "false"
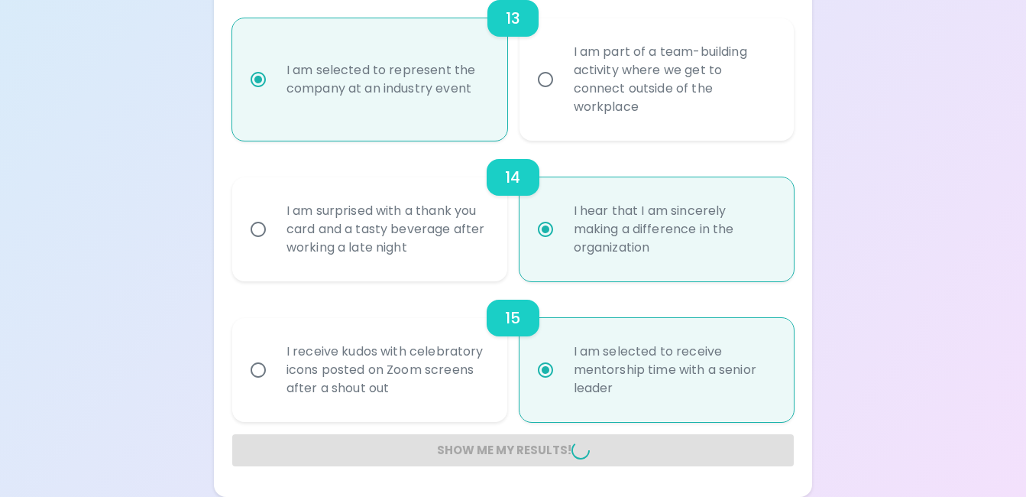
radio input "false"
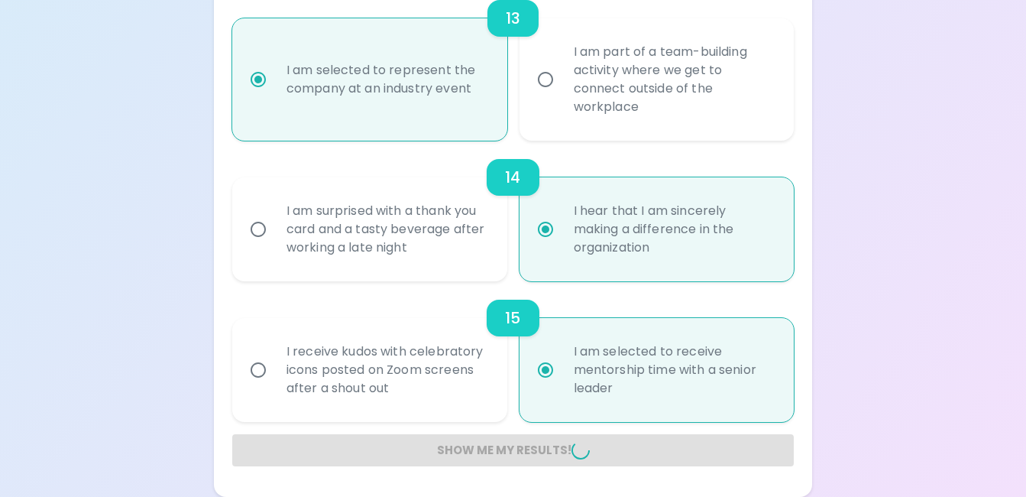
radio input "false"
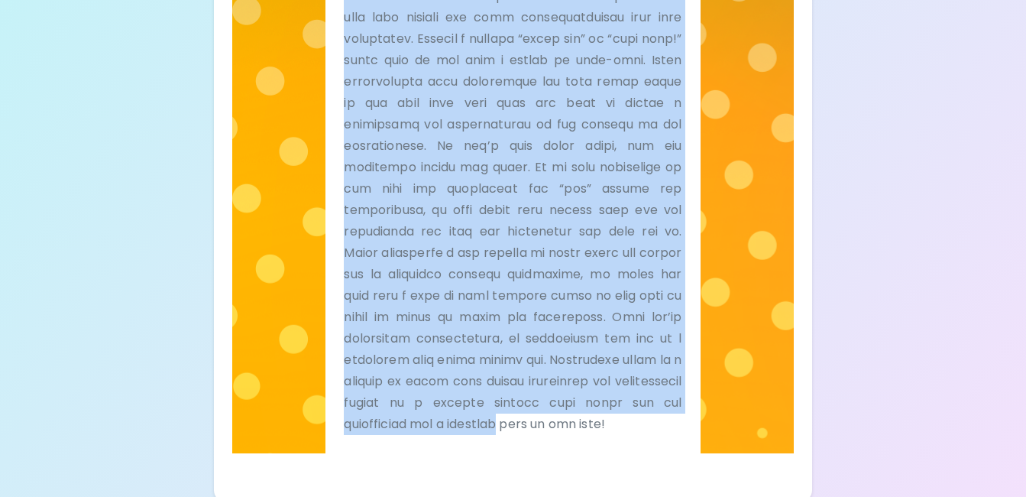
scroll to position [509, 0]
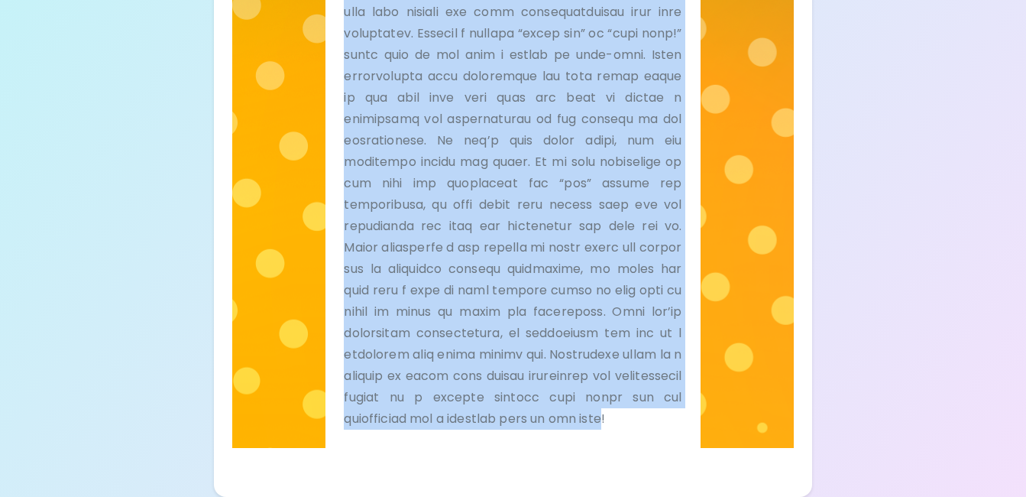
drag, startPoint x: 355, startPoint y: 219, endPoint x: 621, endPoint y: 420, distance: 333.8
click at [621, 420] on div "Tell Me" at bounding box center [513, 173] width 338 height 511
copy div "ell Me You’re someone who values words of appreciation in the workplace. Praise…"
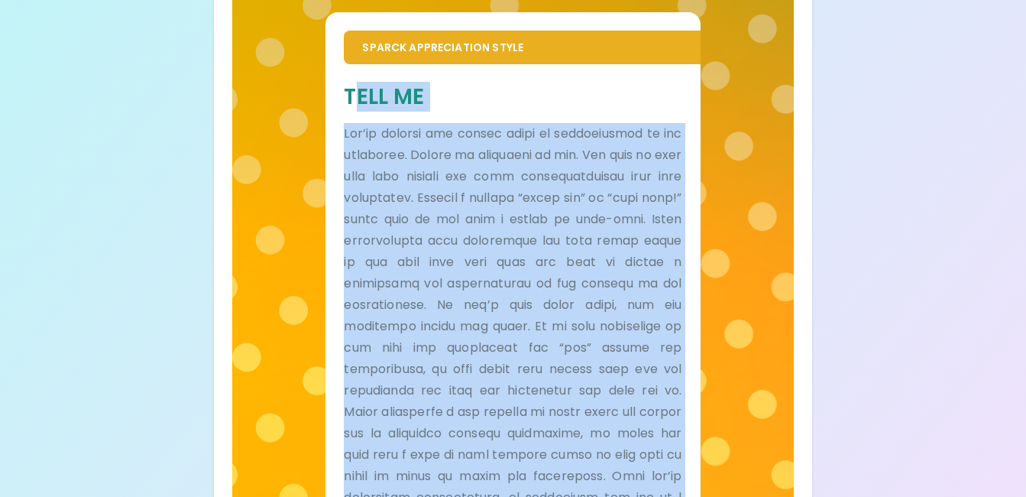
scroll to position [127, 0]
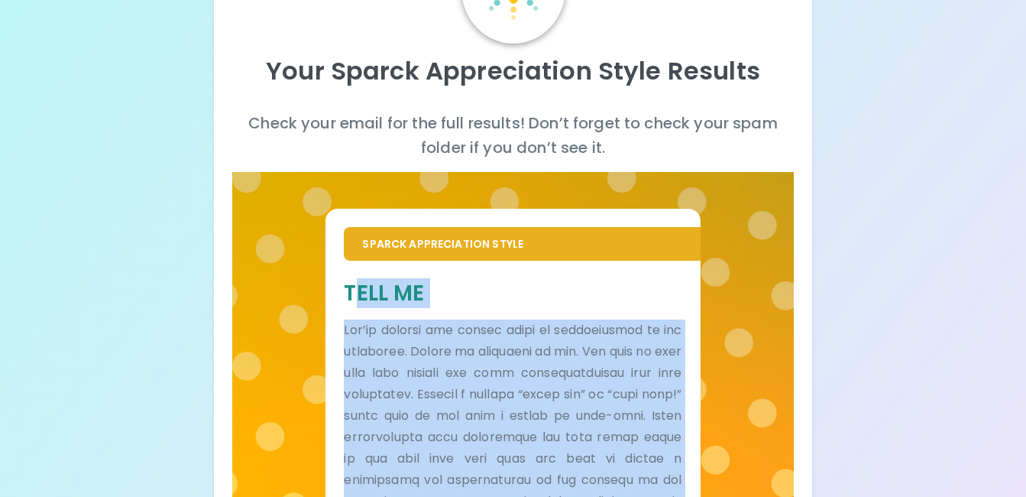
drag, startPoint x: 917, startPoint y: 305, endPoint x: 789, endPoint y: 274, distance: 132.0
click at [916, 305] on div "Your Sparck Appreciation Style Results Check your email for the full results! D…" at bounding box center [513, 365] width 1026 height 984
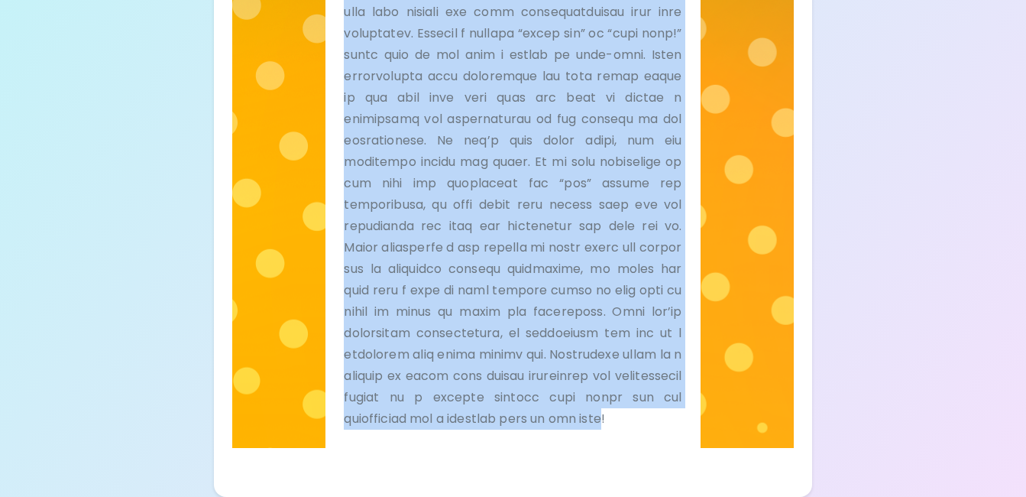
scroll to position [509, 0]
click at [728, 308] on div "Sparck Appreciation Style Tell Me" at bounding box center [513, 129] width 562 height 637
